Goal: Communication & Community: Participate in discussion

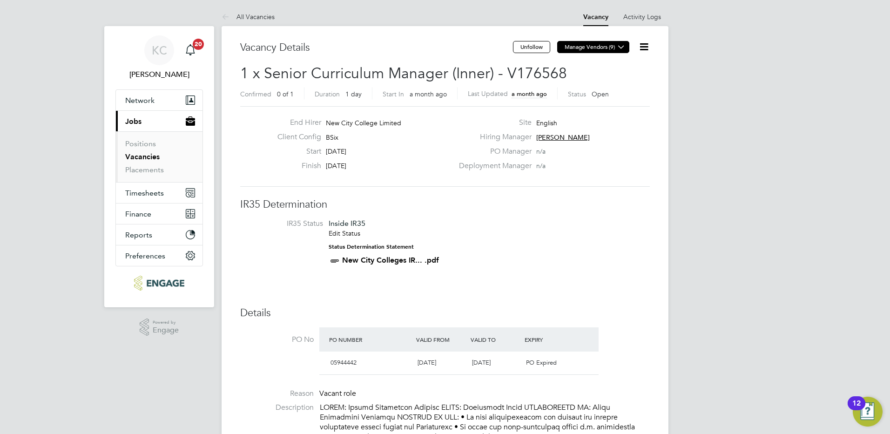
click at [623, 50] on icon at bounding box center [621, 46] width 7 height 7
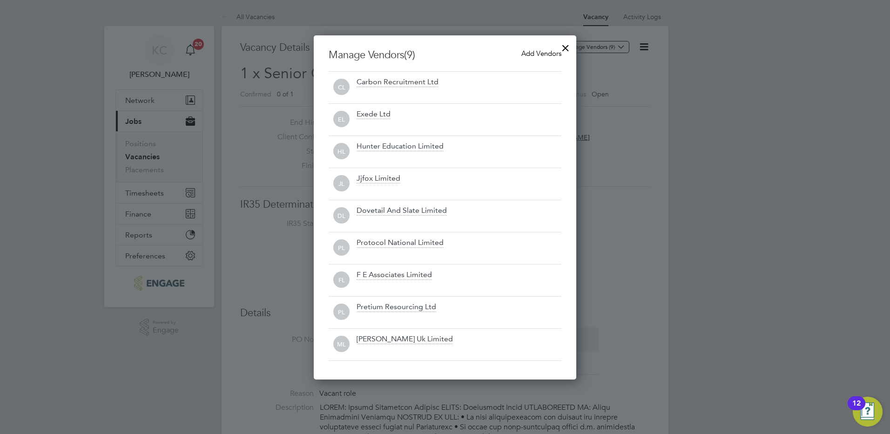
click at [560, 52] on div at bounding box center [565, 45] width 17 height 17
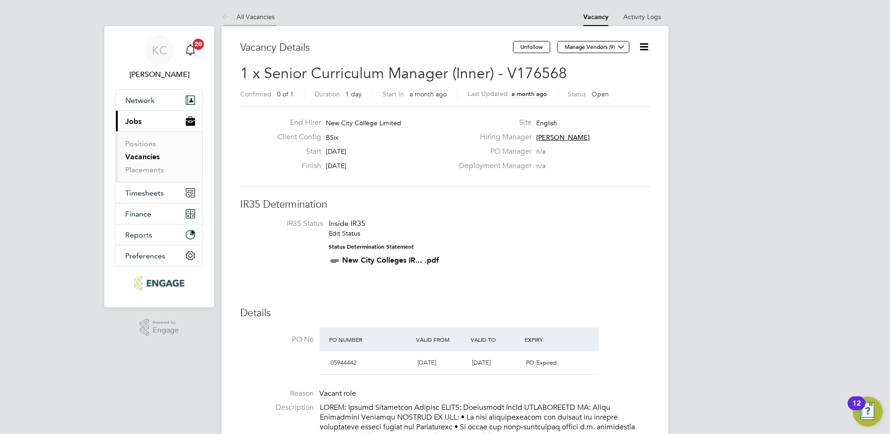
click at [255, 15] on link "All Vacancies" at bounding box center [248, 17] width 53 height 8
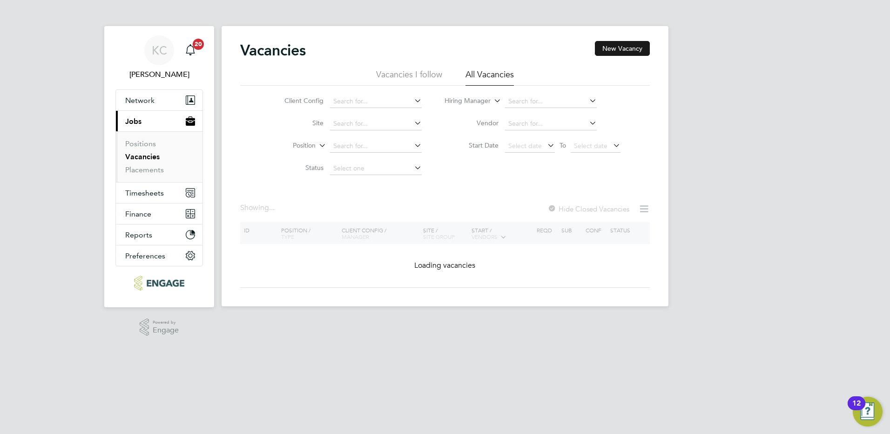
click at [613, 53] on button "New Vacancy" at bounding box center [622, 48] width 55 height 15
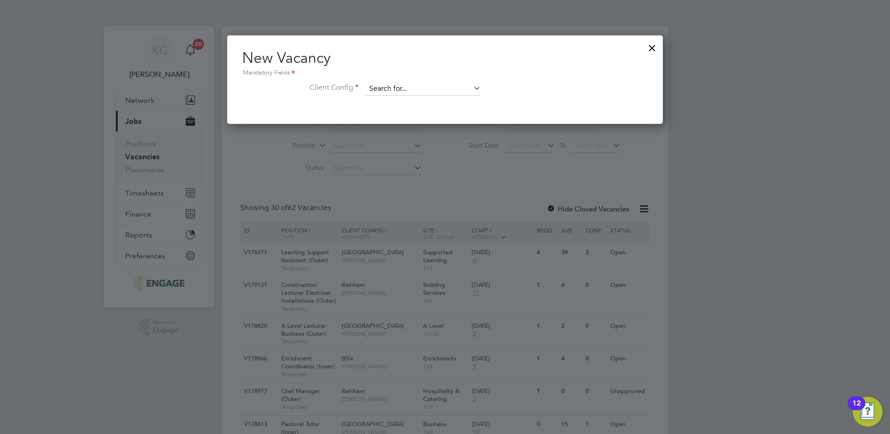
click at [455, 87] on input at bounding box center [423, 89] width 115 height 14
click at [520, 113] on div "New Vacancy Mandatory Fields Client Config" at bounding box center [445, 79] width 436 height 88
click at [648, 50] on div at bounding box center [652, 45] width 17 height 17
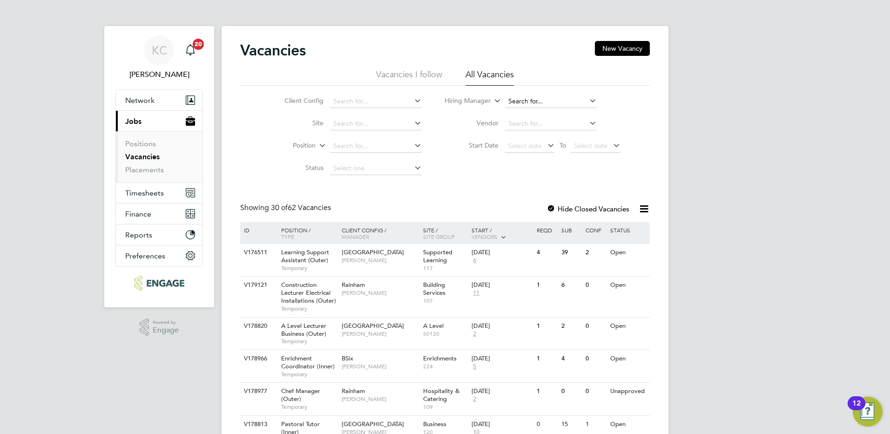
click at [571, 101] on input at bounding box center [551, 101] width 92 height 13
click at [544, 115] on li "Fion a Matthews" at bounding box center [550, 114] width 93 height 13
type input "[PERSON_NAME]"
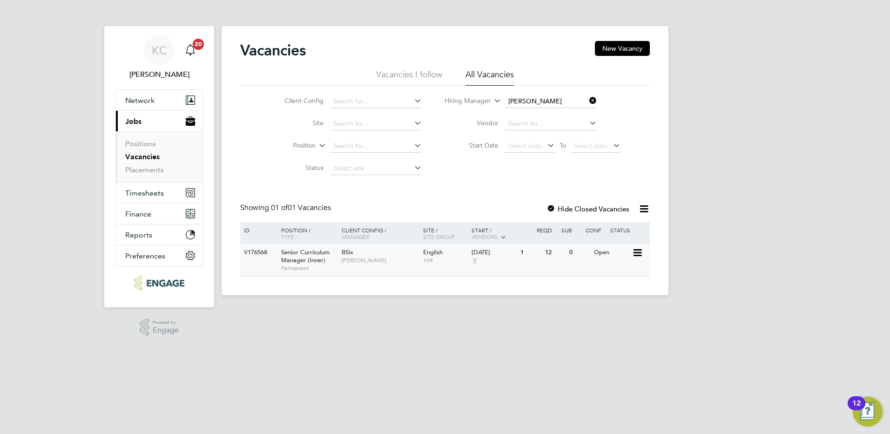
click at [303, 260] on span "Senior Curriculum Manager (Inner)" at bounding box center [305, 256] width 48 height 16
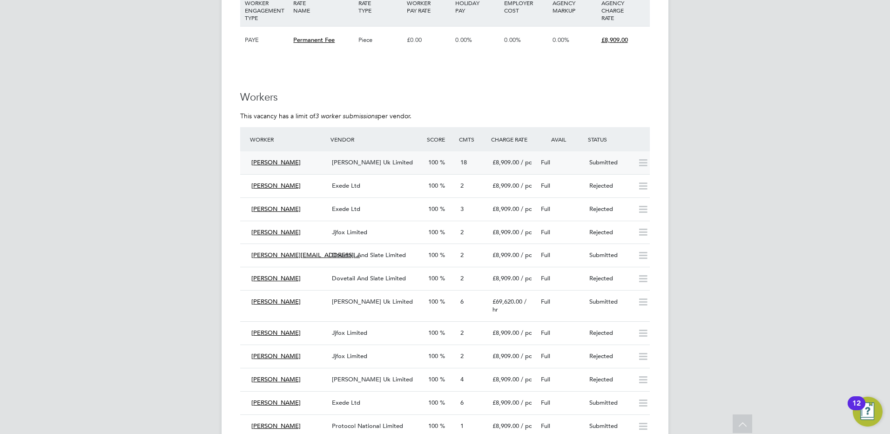
click at [373, 158] on span "[PERSON_NAME] Uk Limited" at bounding box center [372, 162] width 81 height 8
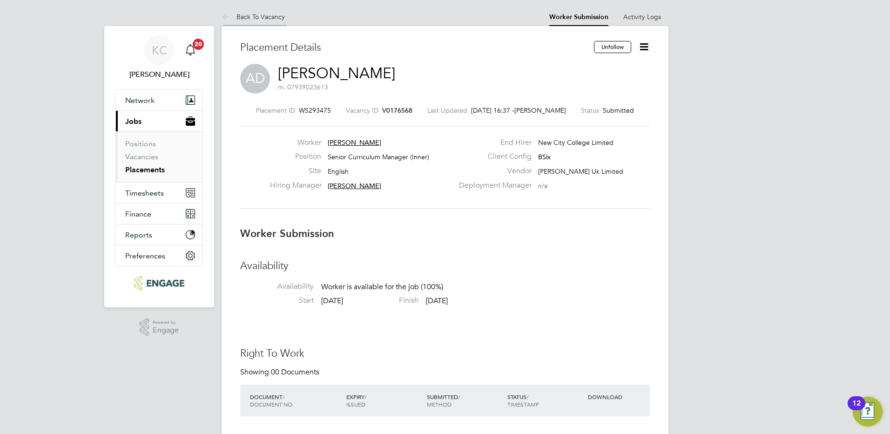
click at [272, 20] on li "Back To Vacancy" at bounding box center [253, 16] width 63 height 19
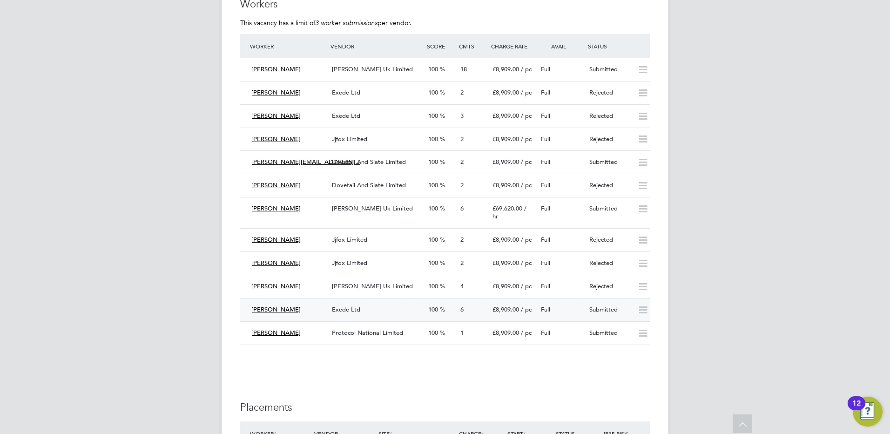
click at [393, 302] on div "Exede Ltd" at bounding box center [376, 309] width 96 height 15
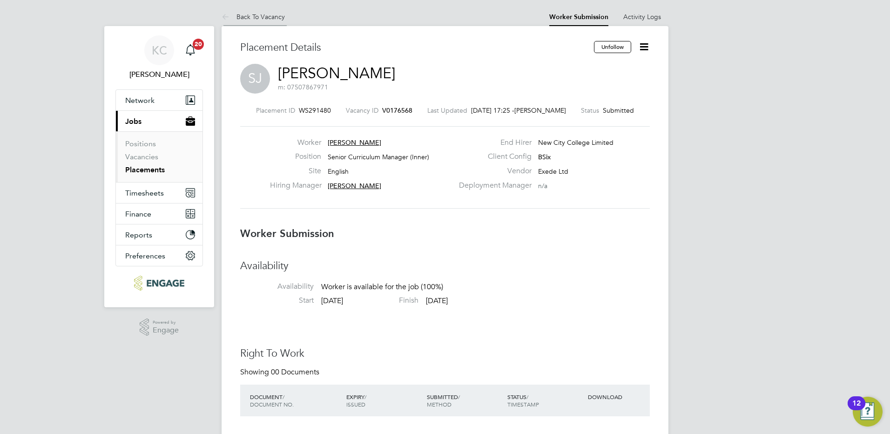
click at [270, 19] on link "Back To Vacancy" at bounding box center [253, 17] width 63 height 8
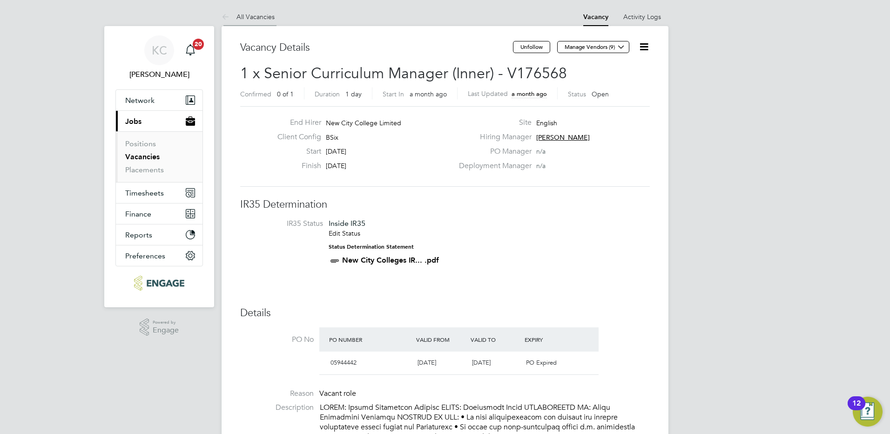
click at [269, 17] on link "All Vacancies" at bounding box center [248, 17] width 53 height 8
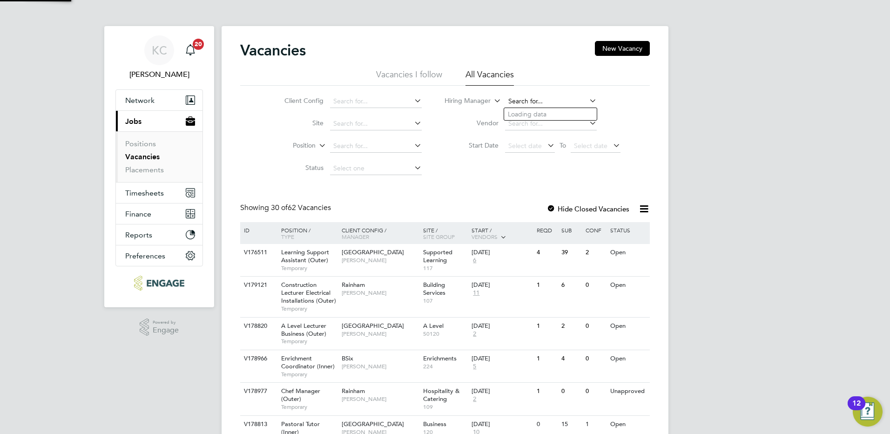
click at [521, 106] on input at bounding box center [551, 101] width 92 height 13
click at [524, 112] on b "Fiona" at bounding box center [535, 114] width 54 height 8
type input "[PERSON_NAME]"
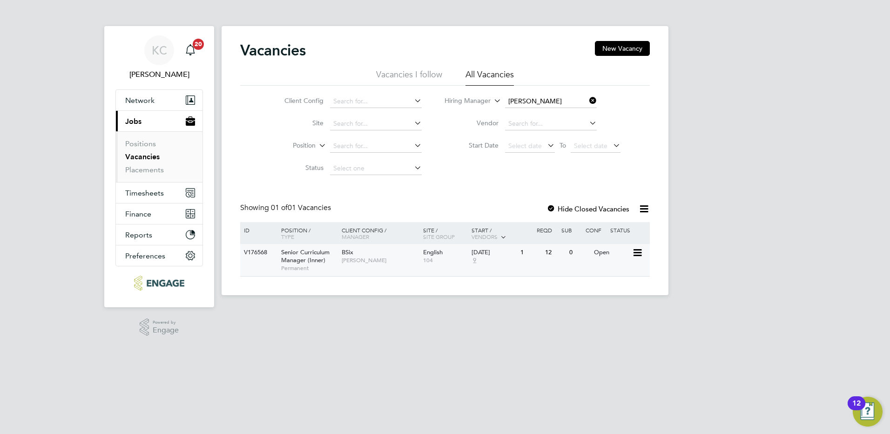
click at [383, 258] on span "[PERSON_NAME]" at bounding box center [380, 259] width 77 height 7
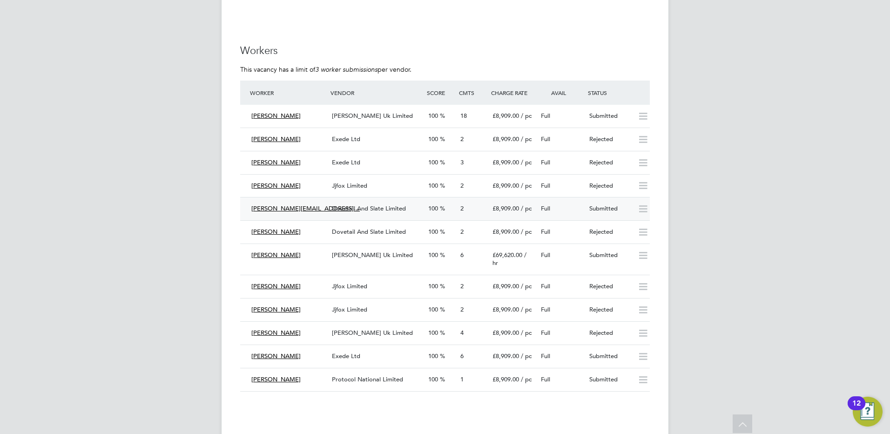
click at [451, 201] on div "100" at bounding box center [440, 208] width 32 height 15
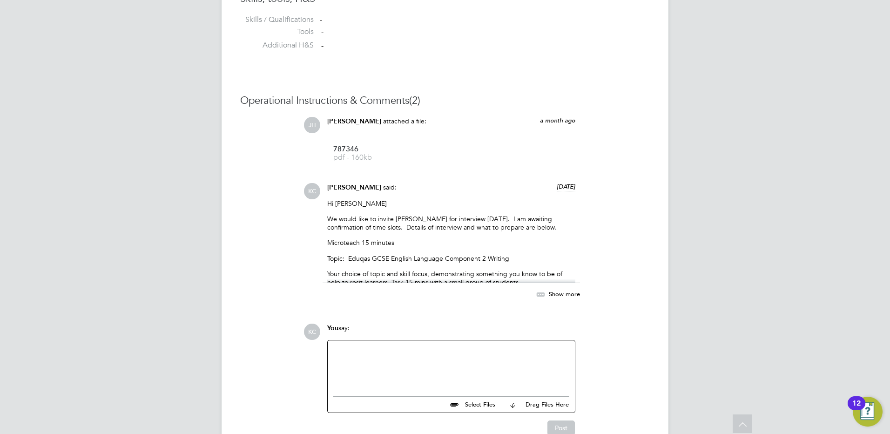
click at [553, 290] on span "Show more" at bounding box center [564, 294] width 31 height 8
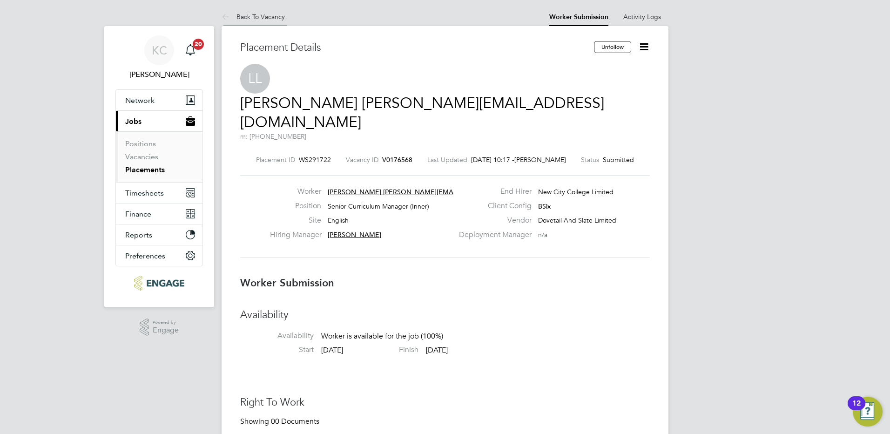
click at [272, 19] on link "Back To Vacancy" at bounding box center [253, 17] width 63 height 8
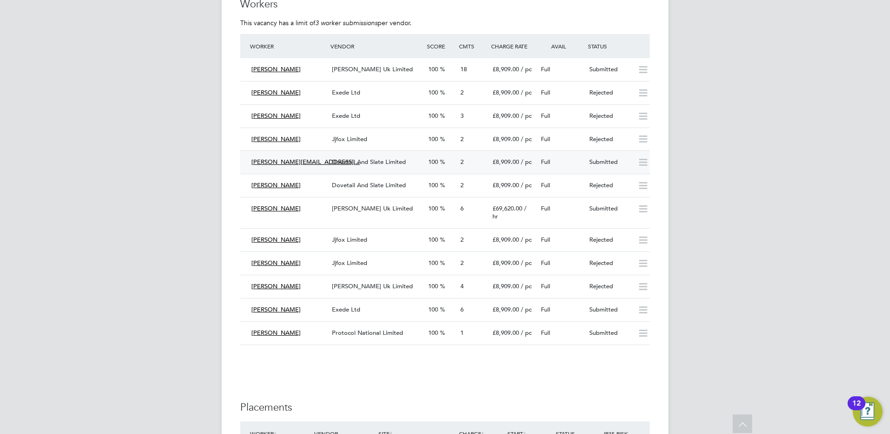
click at [487, 155] on div "2" at bounding box center [473, 162] width 32 height 15
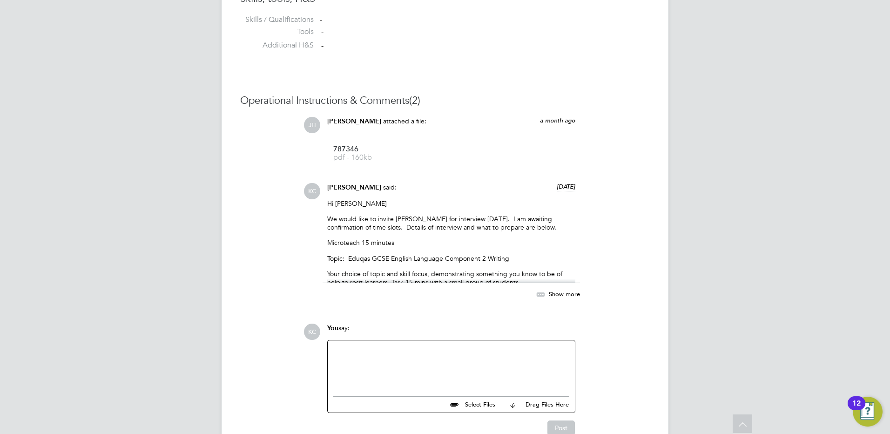
click at [456, 346] on div at bounding box center [451, 366] width 236 height 40
click at [561, 431] on button "Post" at bounding box center [560, 438] width 27 height 15
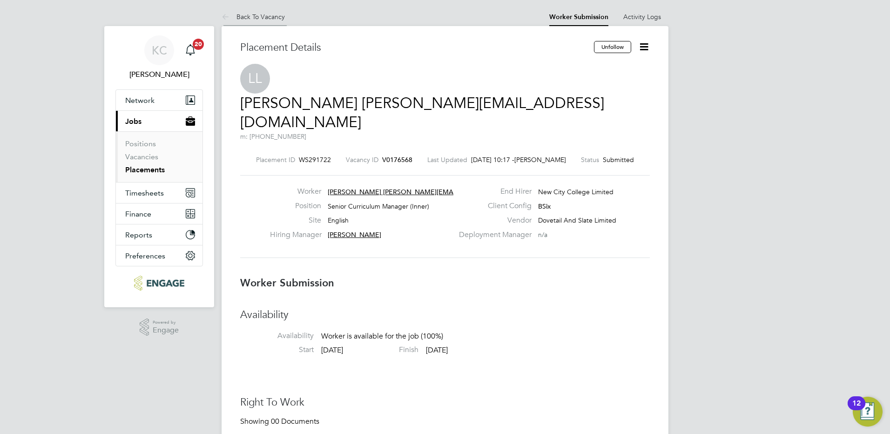
click at [255, 13] on link "Back To Vacancy" at bounding box center [253, 17] width 63 height 8
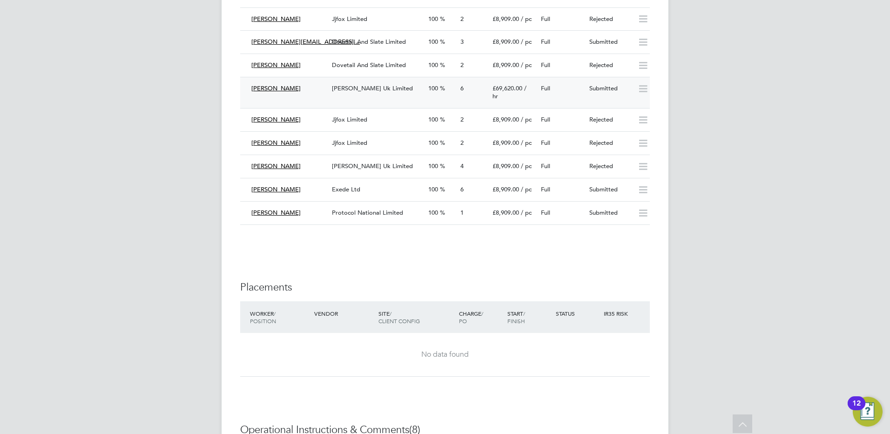
click at [378, 84] on span "[PERSON_NAME] Uk Limited" at bounding box center [372, 88] width 81 height 8
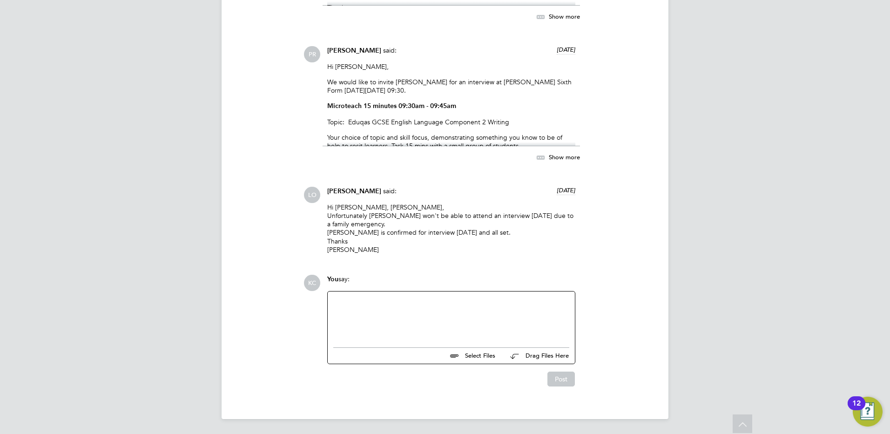
click at [555, 161] on span "Show more" at bounding box center [564, 157] width 31 height 8
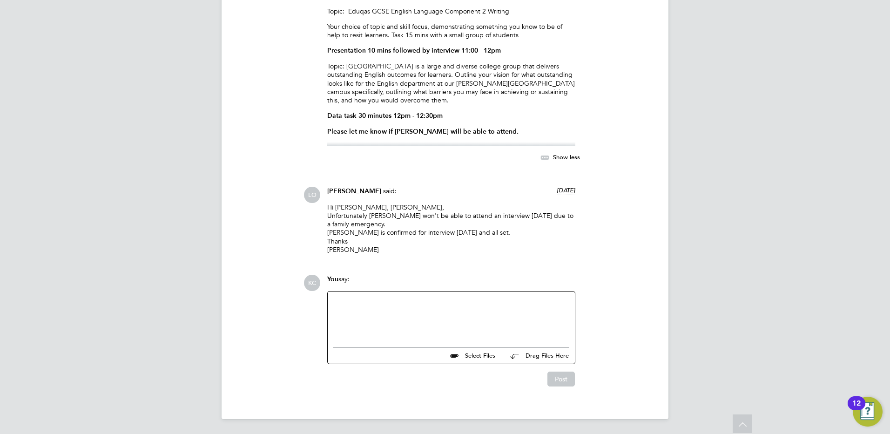
click at [500, 323] on div at bounding box center [451, 317] width 236 height 40
drag, startPoint x: 341, startPoint y: 321, endPoint x: 333, endPoint y: 322, distance: 7.6
click at [333, 322] on div "would rachel be able to attend on Thursday 28th August instead in the am?" at bounding box center [451, 318] width 236 height 8
click at [352, 315] on div "Would rachel be able to attend on Thursday 28th August instead in the am?" at bounding box center [451, 318] width 236 height 8
drag, startPoint x: 354, startPoint y: 316, endPoint x: 359, endPoint y: 313, distance: 5.8
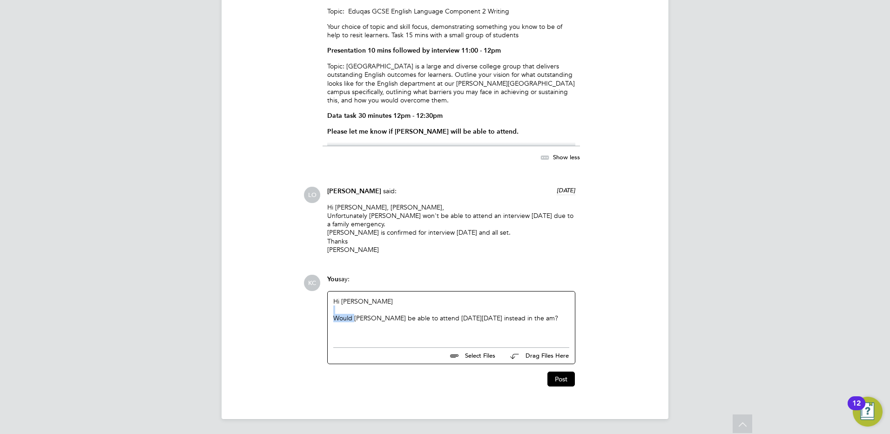
click at [359, 313] on div "Hi Luke Would rachel be able to attend on Thursday 28th August instead in the a…" at bounding box center [451, 317] width 236 height 40
click at [358, 315] on div "Would rachel be able to attend on Thursday 28th August instead in the am?" at bounding box center [451, 318] width 236 height 8
click at [357, 315] on div "Would rachel be able to attend on Thursday 28th August instead in the am?" at bounding box center [451, 318] width 236 height 8
drag, startPoint x: 357, startPoint y: 315, endPoint x: 353, endPoint y: 317, distance: 4.8
click at [353, 317] on div "Would rachel be able to attend on Thursday 28th August instead in the am?" at bounding box center [451, 318] width 236 height 8
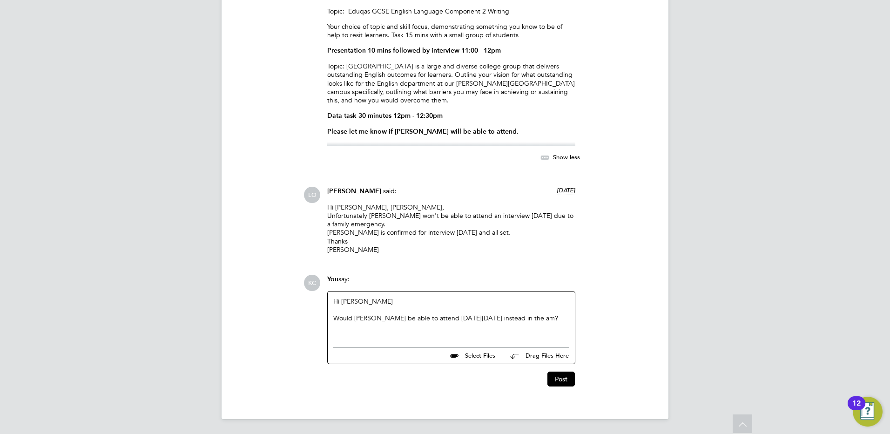
click at [444, 339] on div "Hi Luke Would Rachel be able to attend on Thursday 28th August instead in the a…" at bounding box center [451, 316] width 247 height 51
click at [566, 318] on div "Would Rachel be able to attend on Thursday 28th August instead in the am?" at bounding box center [451, 318] width 236 height 8
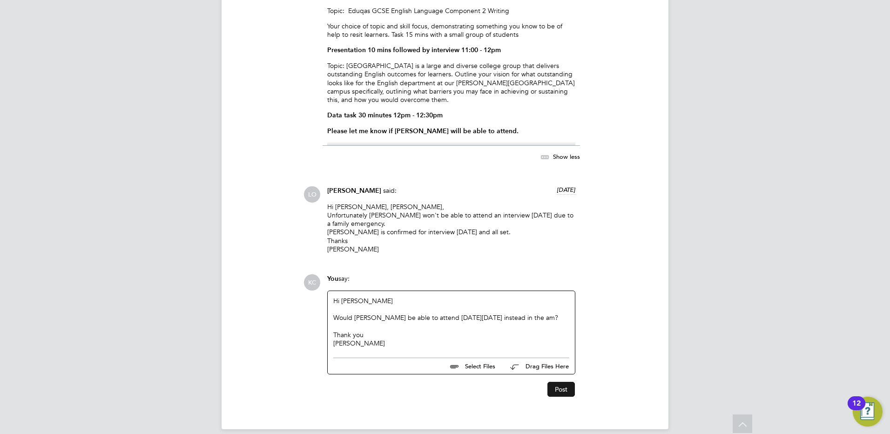
click at [558, 388] on button "Post" at bounding box center [560, 389] width 27 height 15
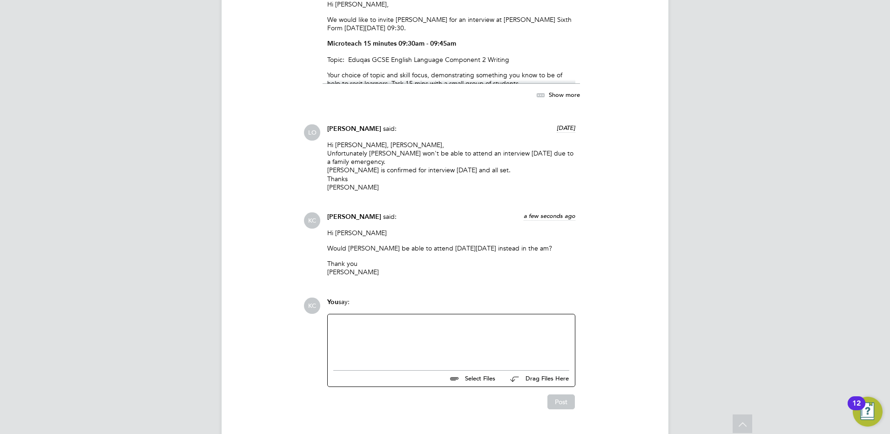
scroll to position [1296, 0]
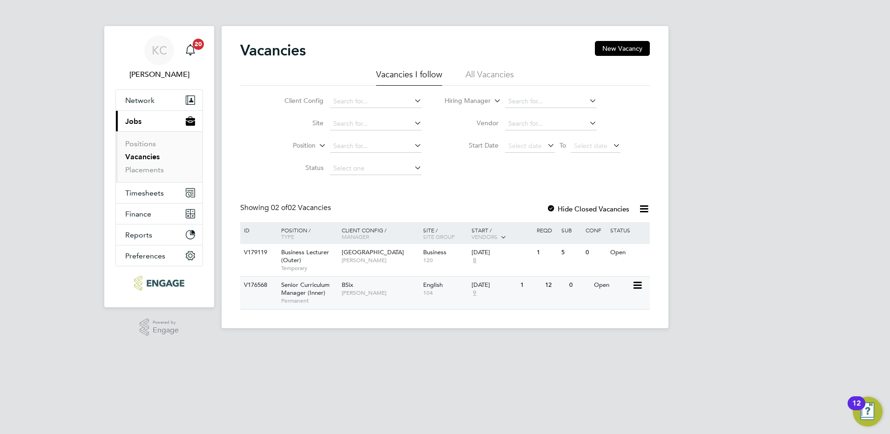
click at [367, 287] on div "BSix Fiona Matthews" at bounding box center [379, 288] width 81 height 24
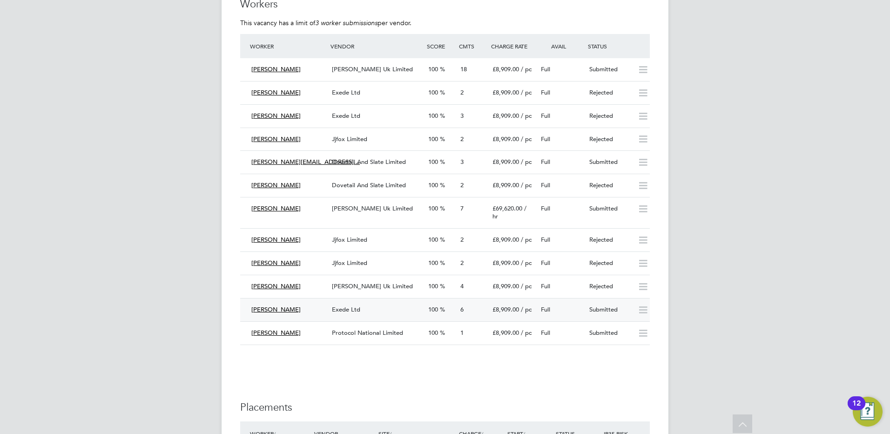
click at [404, 302] on div "Exede Ltd" at bounding box center [376, 309] width 96 height 15
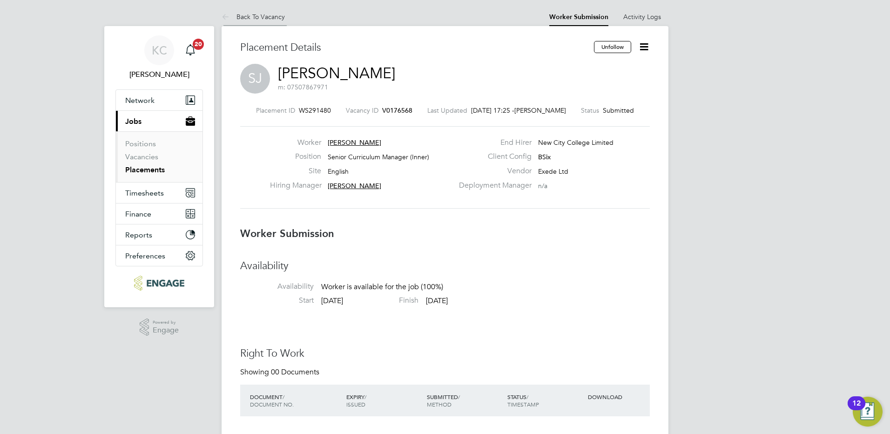
click at [271, 20] on li "Back To Vacancy" at bounding box center [253, 16] width 63 height 19
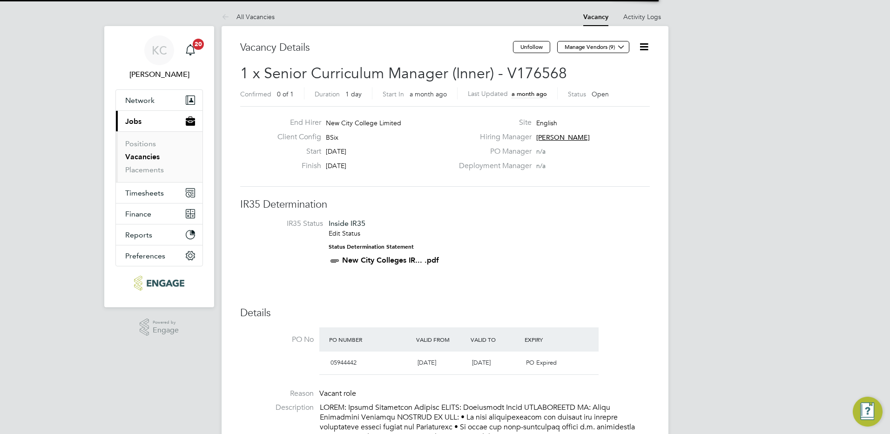
scroll to position [27, 65]
